Goal: Feedback & Contribution: Contribute content

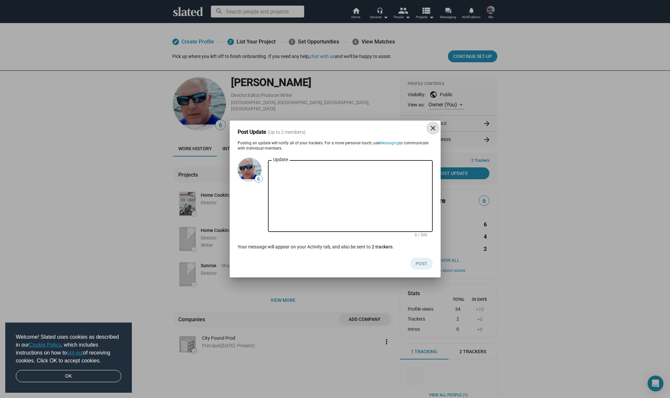
click at [293, 169] on textarea "Update" at bounding box center [350, 196] width 154 height 59
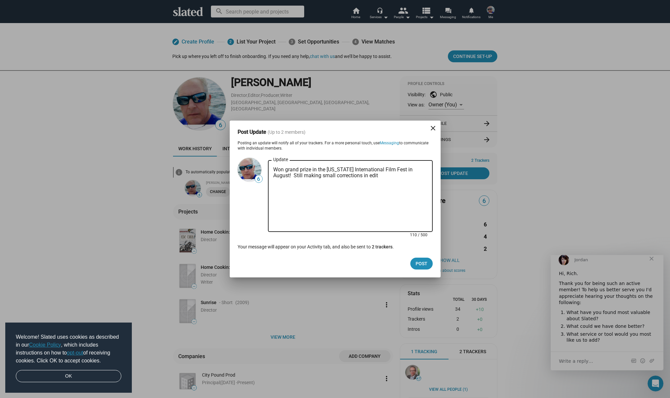
click at [364, 175] on textarea "Won grand prize in the [US_STATE] International Film Fest in August! Still maki…" at bounding box center [350, 196] width 154 height 59
click at [364, 176] on textarea "Won grand prize in the [US_STATE] International Film Fest in August! Still maki…" at bounding box center [350, 196] width 154 height 59
drag, startPoint x: 415, startPoint y: 177, endPoint x: 427, endPoint y: 181, distance: 13.4
click at [415, 177] on textarea "Won grand prize in the [US_STATE] International Film Fest in August! Still maki…" at bounding box center [350, 196] width 154 height 59
type textarea "Won grand prize in the [US_STATE] International Film Fest in August! Still maki…"
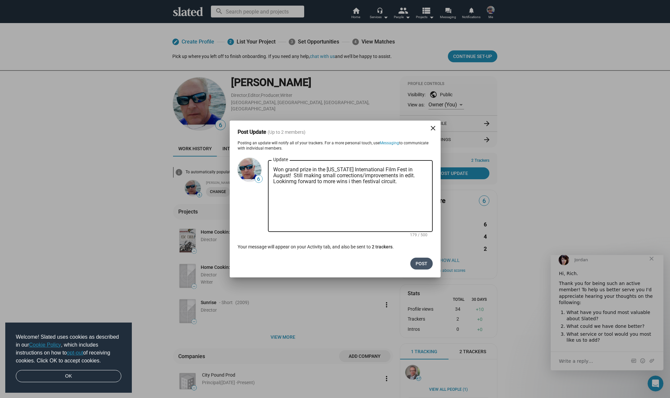
click at [419, 262] on span "Post" at bounding box center [422, 264] width 12 height 12
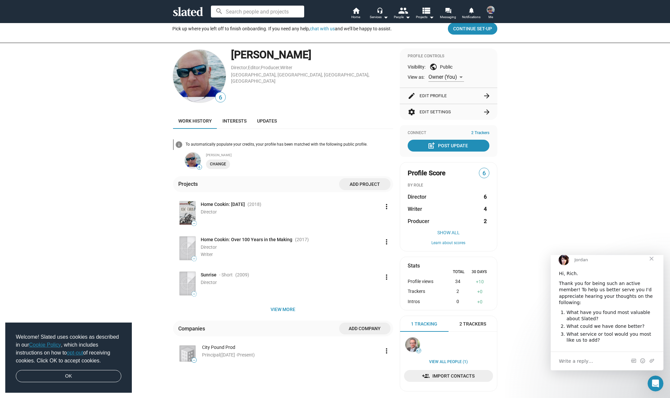
scroll to position [18, 0]
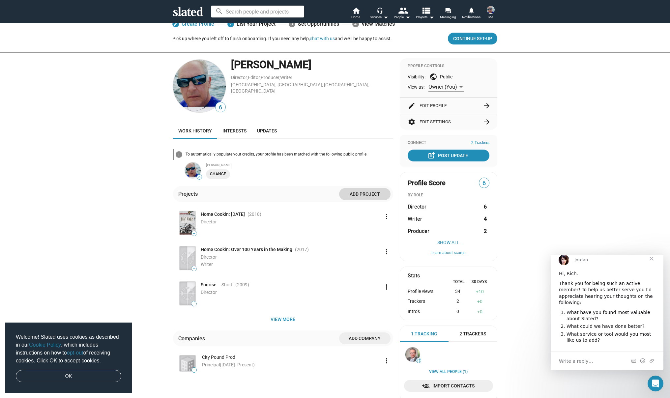
click at [356, 194] on span "Add project" at bounding box center [364, 194] width 41 height 12
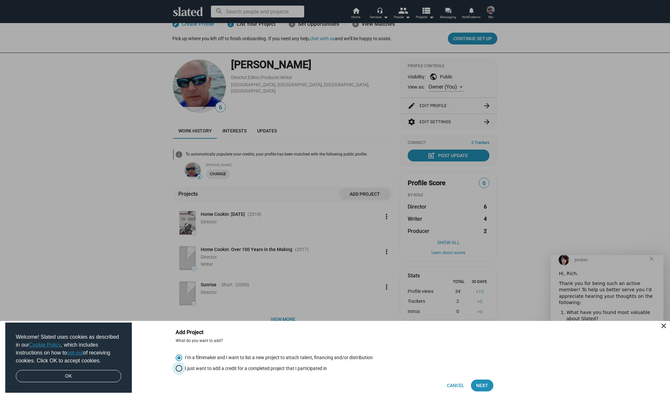
click at [179, 367] on span "Select an option" at bounding box center [179, 368] width 7 height 7
click at [179, 367] on input "I just want to add a credit for a completed project that I participated in" at bounding box center [179, 368] width 7 height 7
radio input "true"
click at [480, 386] on span "Next" at bounding box center [482, 386] width 12 height 12
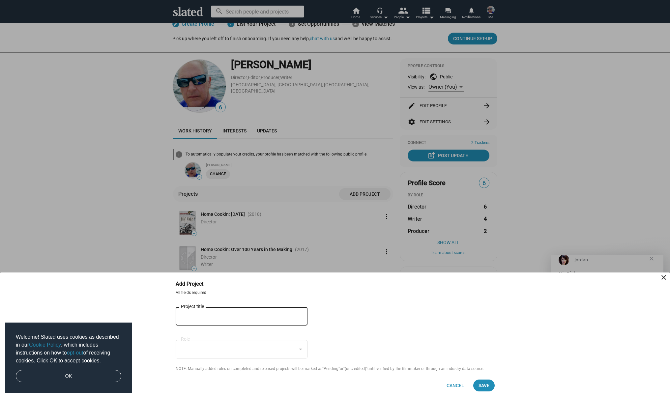
click at [203, 313] on div "Project title" at bounding box center [237, 315] width 112 height 19
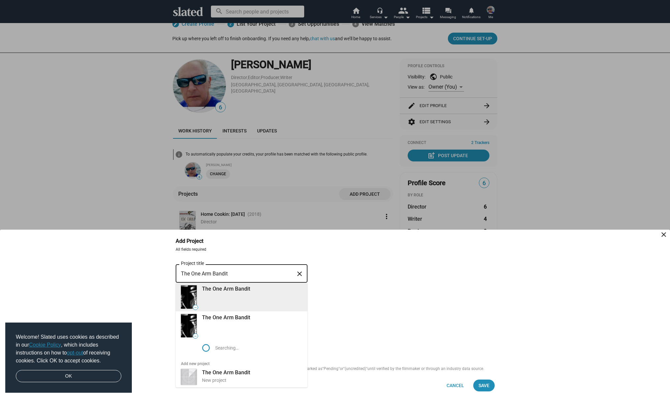
type input "The One Arm Bandit"
click at [224, 289] on div "The One Arm Bandit" at bounding box center [252, 288] width 100 height 7
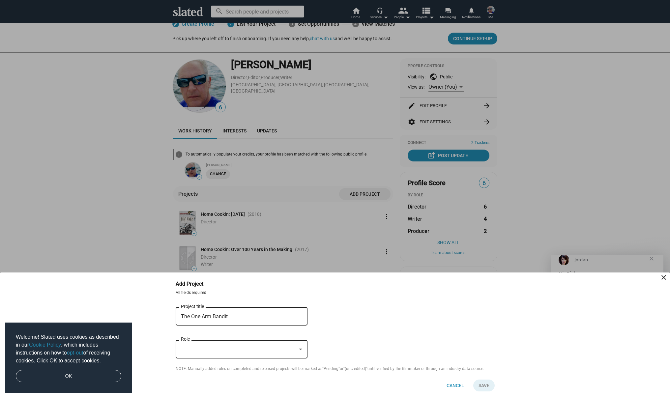
click at [300, 349] on div at bounding box center [301, 349] width 6 height 5
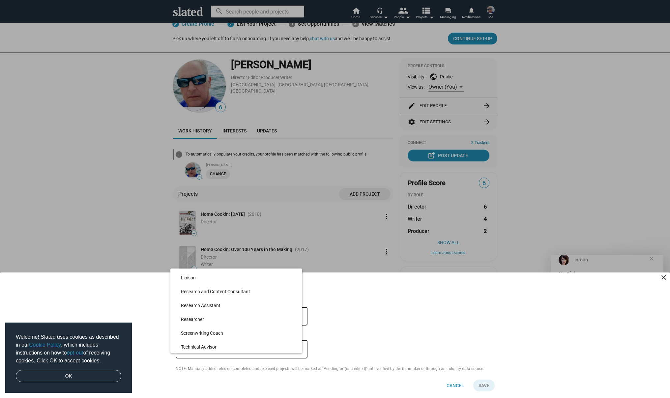
scroll to position [2013, 0]
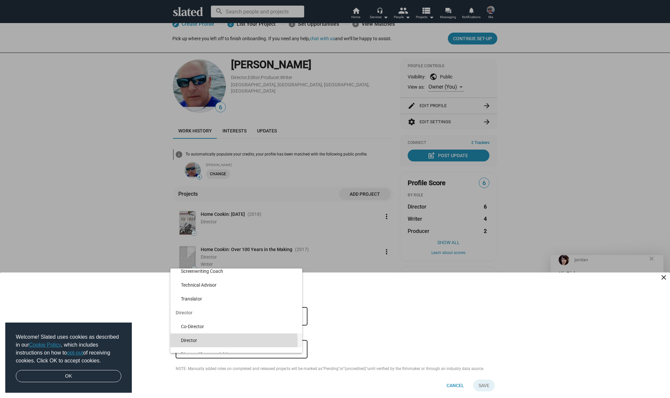
drag, startPoint x: 204, startPoint y: 342, endPoint x: 256, endPoint y: 333, distance: 53.3
click at [204, 342] on span "Director" at bounding box center [239, 341] width 116 height 14
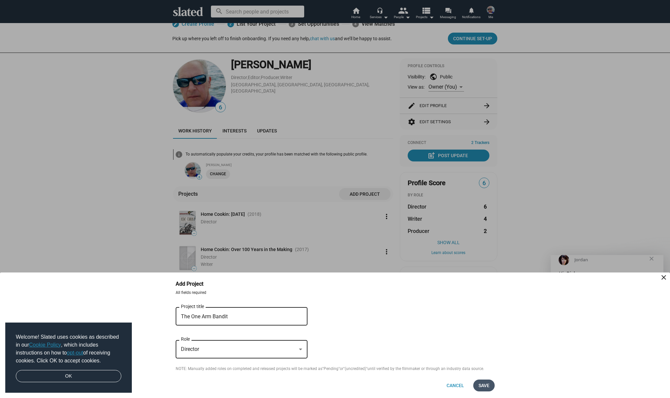
click at [479, 383] on span "Save" at bounding box center [484, 386] width 11 height 12
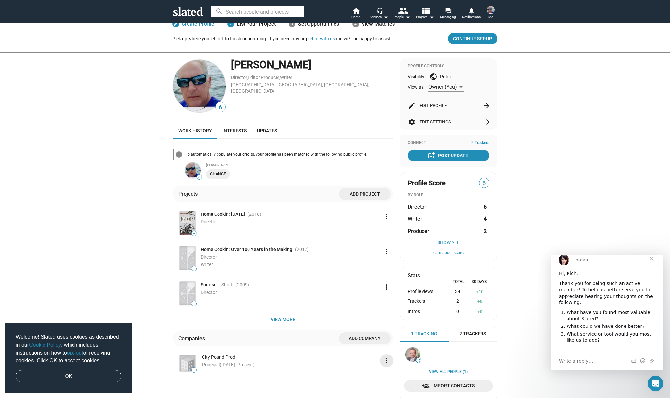
click at [384, 360] on mat-icon "more_vert" at bounding box center [387, 361] width 8 height 8
drag, startPoint x: 667, startPoint y: 285, endPoint x: 667, endPoint y: 332, distance: 46.5
click at [666, 330] on div at bounding box center [335, 199] width 670 height 398
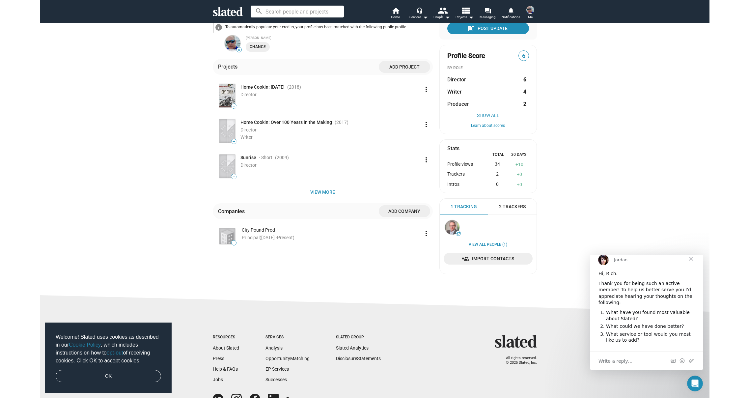
scroll to position [0, 0]
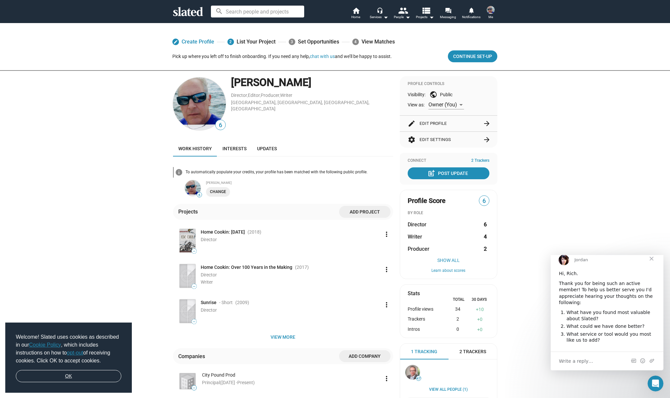
click at [75, 377] on link "OK" at bounding box center [68, 376] width 105 height 13
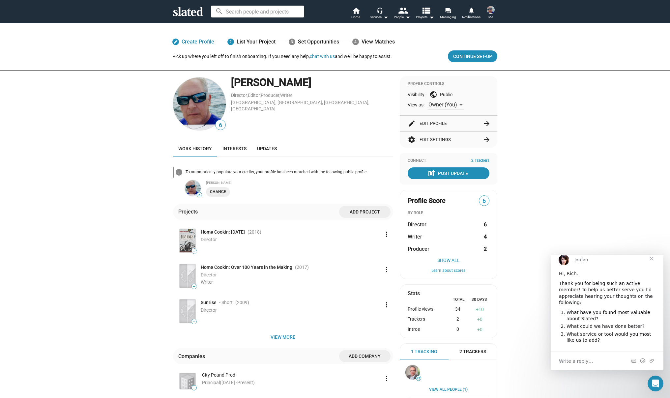
click at [651, 265] on span "Close" at bounding box center [652, 259] width 24 height 24
